Goal: Task Accomplishment & Management: Manage account settings

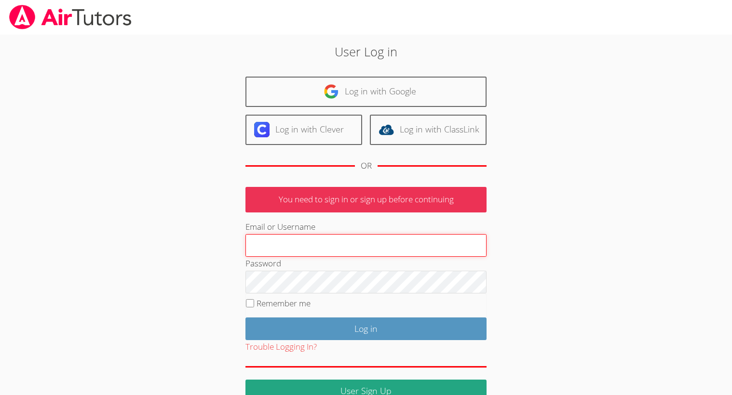
type input "[EMAIL_ADDRESS][DOMAIN_NAME]"
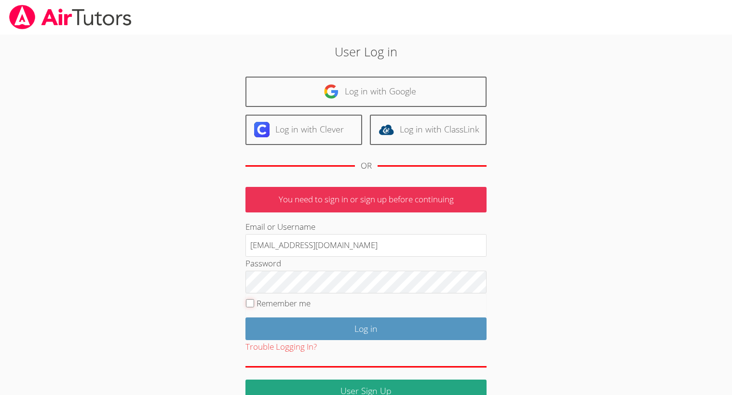
click at [247, 302] on input "Remember me" at bounding box center [250, 303] width 8 height 8
checkbox input "true"
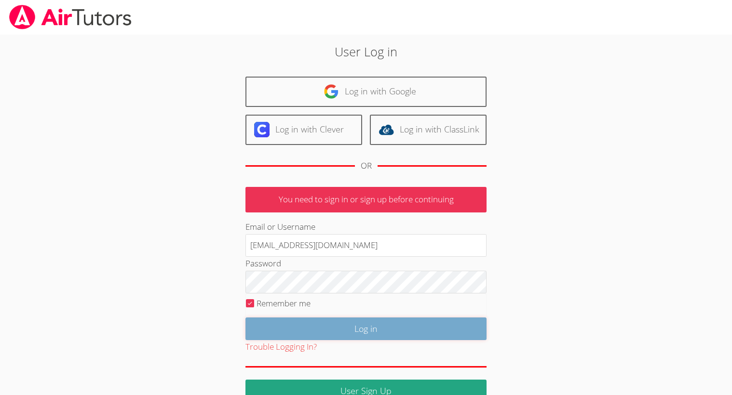
click at [290, 329] on input "Log in" at bounding box center [365, 329] width 241 height 23
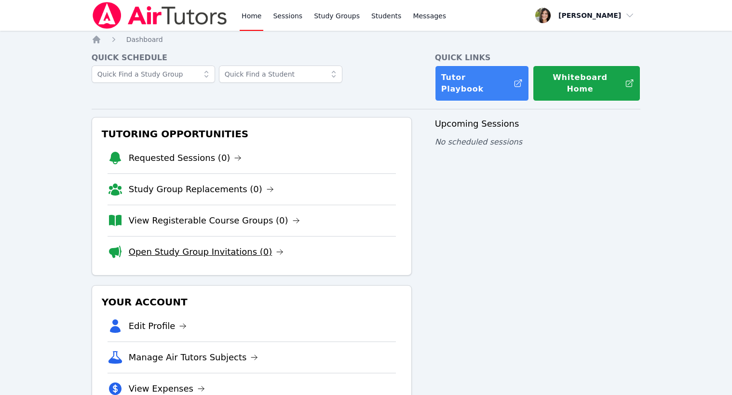
click at [240, 245] on link "Open Study Group Invitations (0)" at bounding box center [206, 252] width 155 height 14
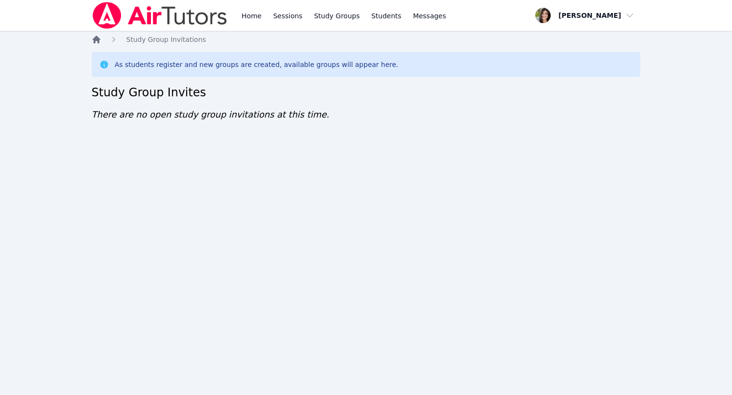
click at [98, 38] on icon "Breadcrumb" at bounding box center [97, 40] width 8 height 8
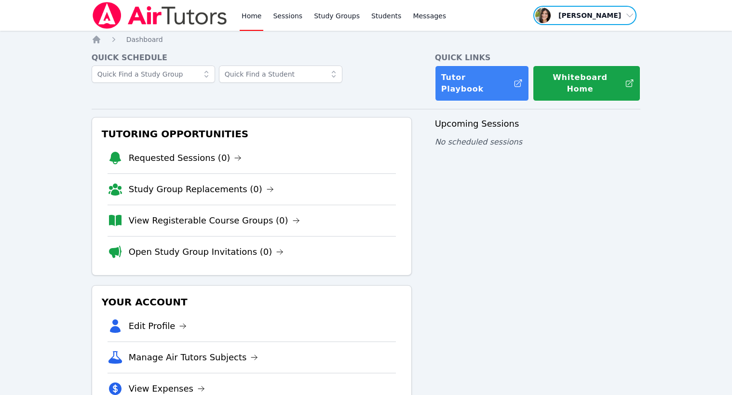
click at [629, 16] on span "button" at bounding box center [584, 15] width 105 height 21
click at [568, 38] on link "Profile" at bounding box center [588, 37] width 93 height 17
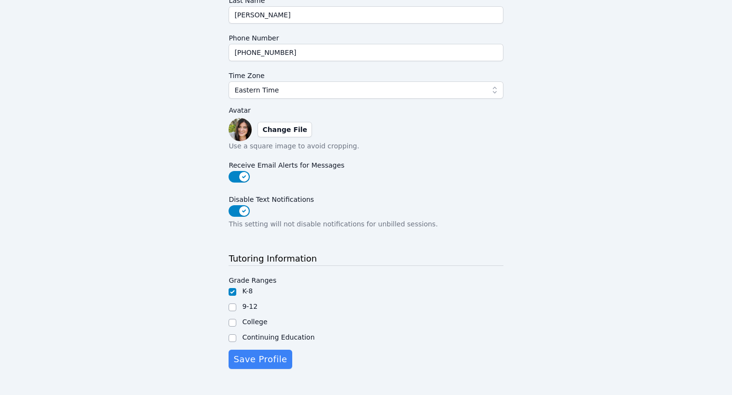
scroll to position [196, 0]
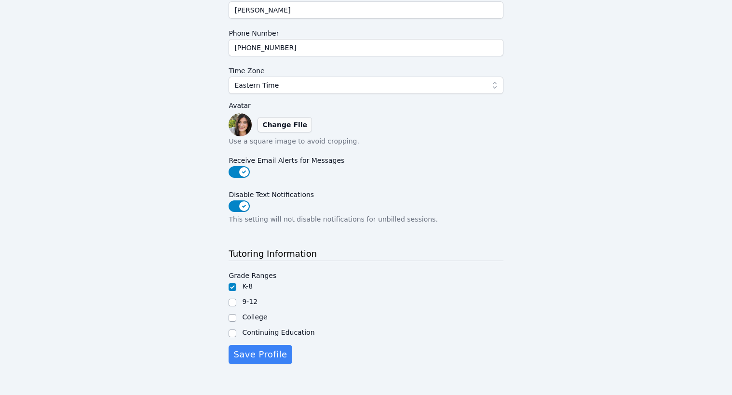
click at [276, 122] on label "Change File" at bounding box center [284, 124] width 54 height 15
click at [0, 0] on input "Change File" at bounding box center [0, 0] width 0 height 0
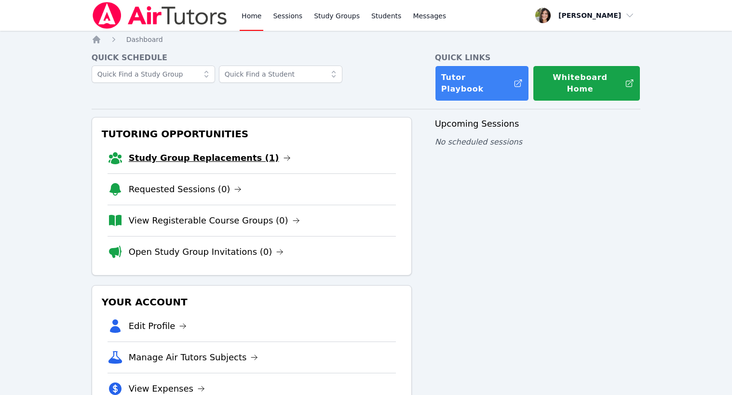
click at [205, 151] on link "Study Group Replacements (1)" at bounding box center [210, 158] width 162 height 14
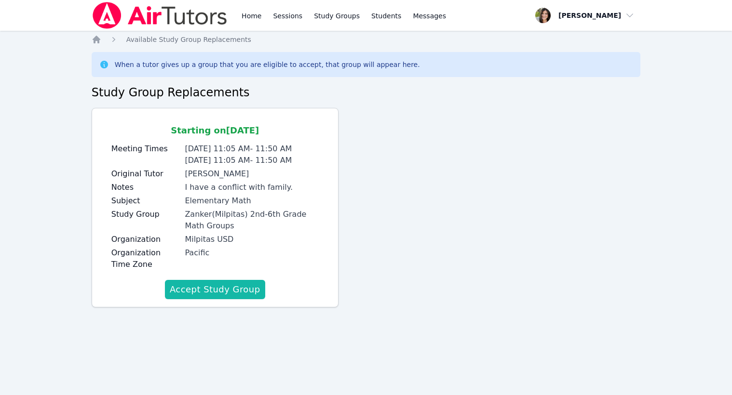
click at [216, 294] on button "Accept Study Group" at bounding box center [215, 289] width 100 height 19
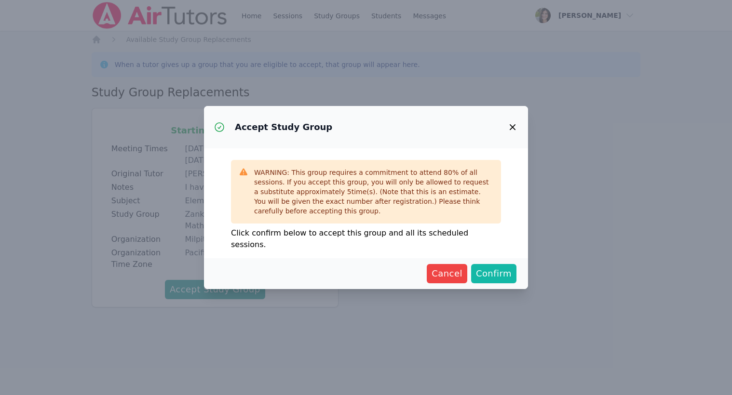
click at [489, 270] on span "Confirm" at bounding box center [494, 274] width 36 height 14
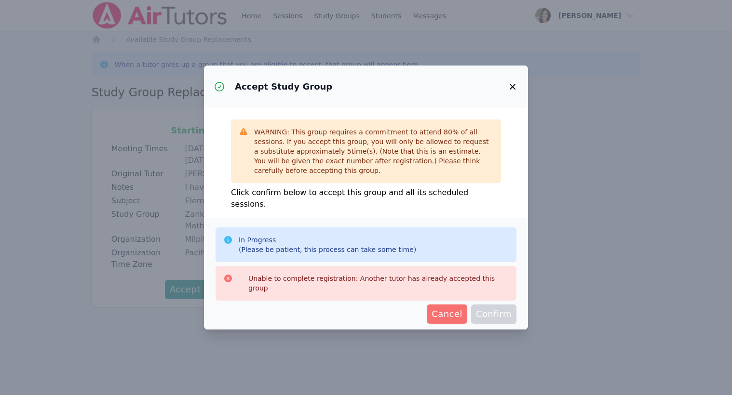
click at [449, 313] on button "Cancel" at bounding box center [447, 314] width 41 height 19
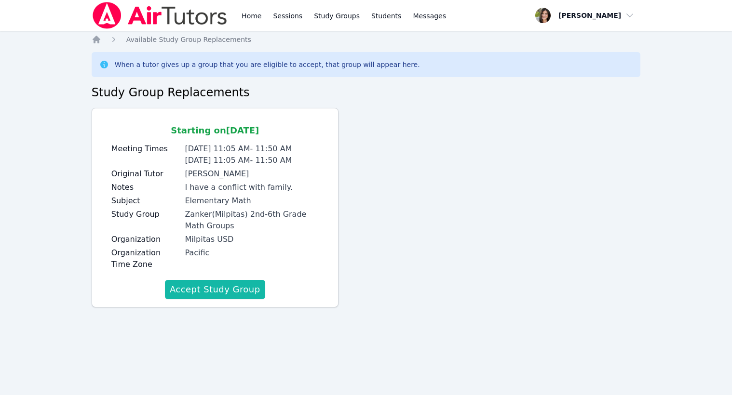
click at [232, 295] on button "Accept Study Group" at bounding box center [215, 289] width 100 height 19
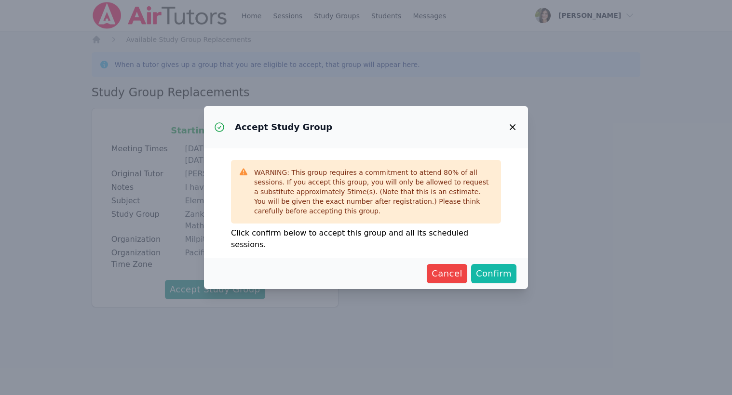
click at [499, 267] on span "Confirm" at bounding box center [494, 274] width 36 height 14
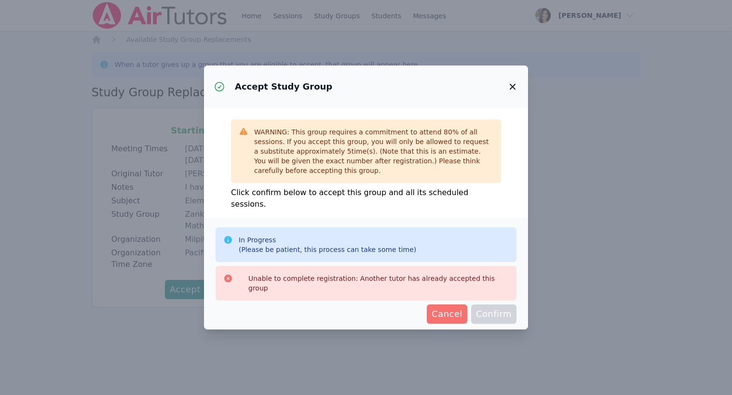
click at [446, 308] on span "Cancel" at bounding box center [447, 315] width 31 height 14
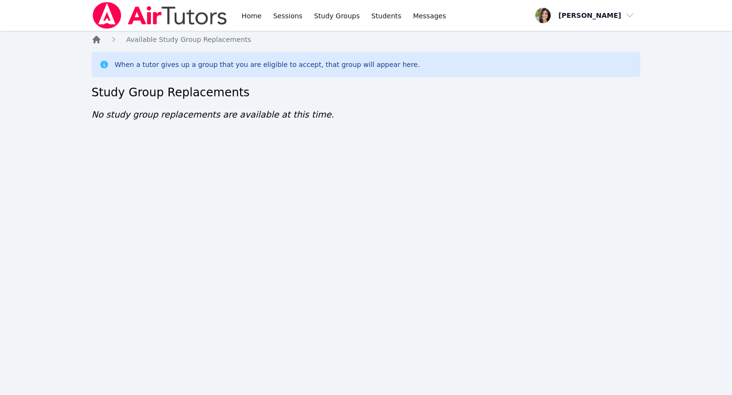
click at [94, 39] on icon "Breadcrumb" at bounding box center [97, 40] width 8 height 8
